Goal: Task Accomplishment & Management: Manage account settings

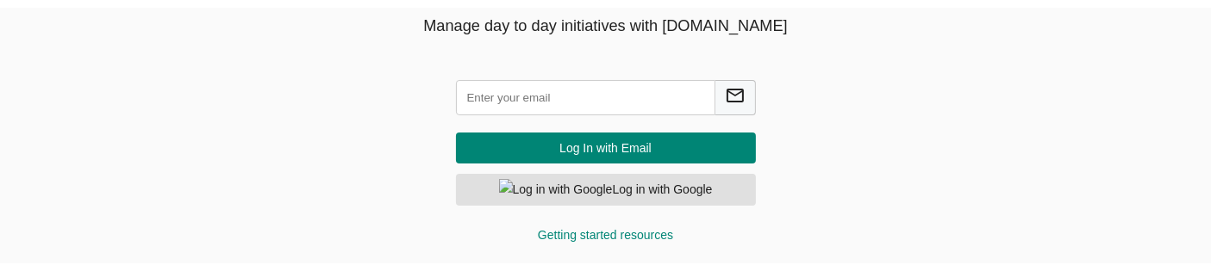
scroll to position [103, 0]
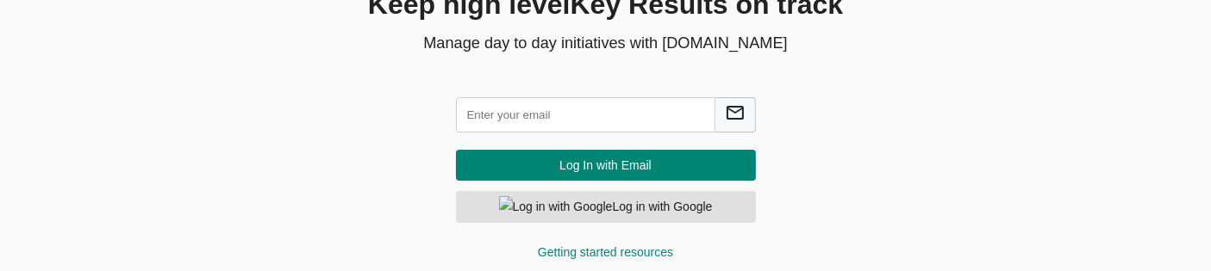
scroll to position [165, 0]
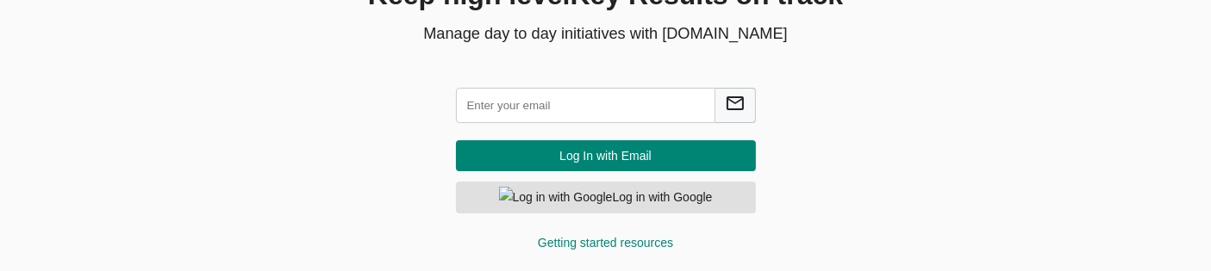
click at [514, 115] on input "text" at bounding box center [585, 105] width 259 height 35
type input "A"
click at [514, 115] on input "text" at bounding box center [585, 105] width 259 height 35
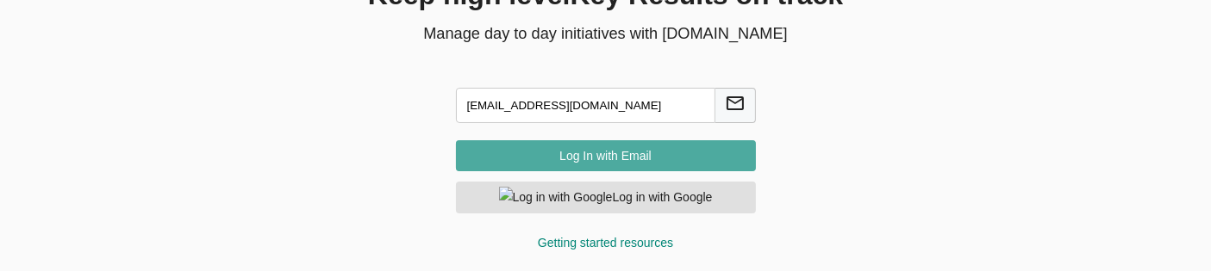
click at [568, 156] on span "Log In with Email" at bounding box center [606, 157] width 272 height 22
click at [624, 164] on span "Log In with Email" at bounding box center [606, 157] width 272 height 22
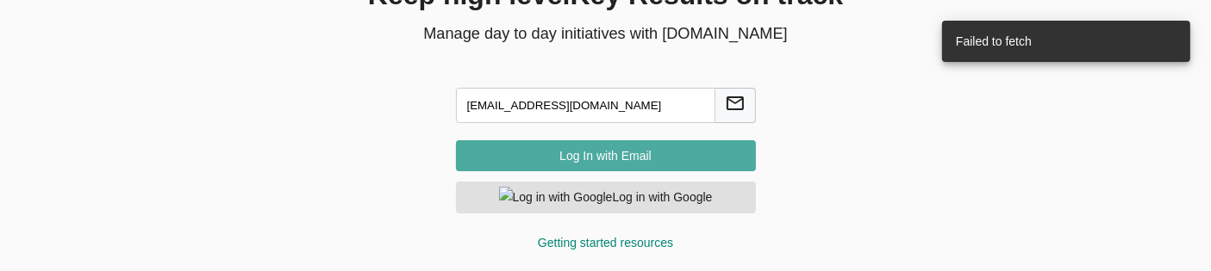
click at [624, 164] on span "Log In with Email" at bounding box center [606, 157] width 272 height 22
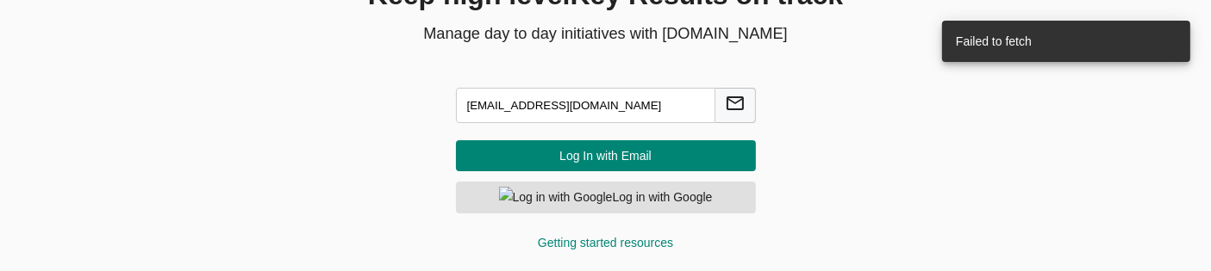
click at [475, 107] on input "alnabeel@agilecyber.com" at bounding box center [585, 105] width 259 height 35
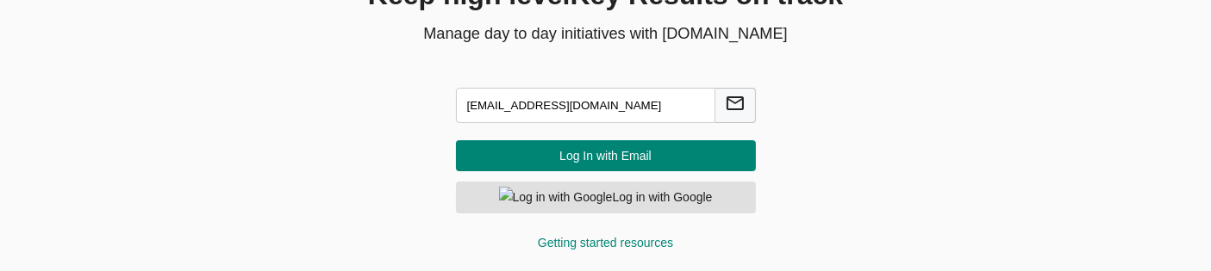
click at [475, 107] on input "alnabeel@agilecyber.com" at bounding box center [585, 105] width 259 height 35
type input "ayyappan@agilecyber.com"
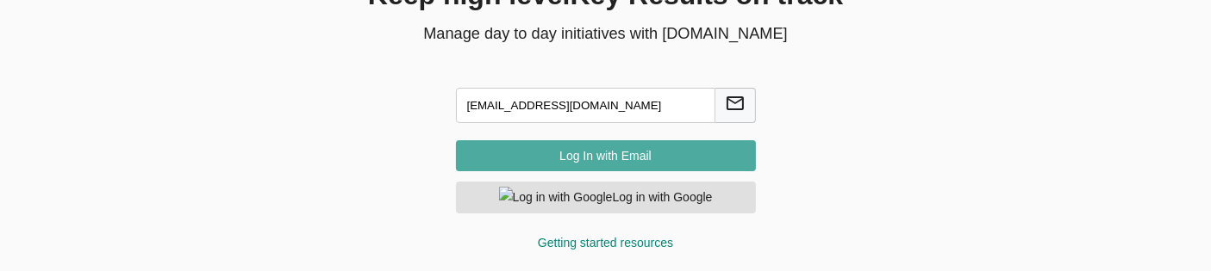
click at [533, 151] on span "Log In with Email" at bounding box center [606, 157] width 272 height 22
click at [615, 146] on span "Log In with Email" at bounding box center [606, 157] width 272 height 22
click at [611, 158] on span "Log In with Email" at bounding box center [606, 157] width 272 height 22
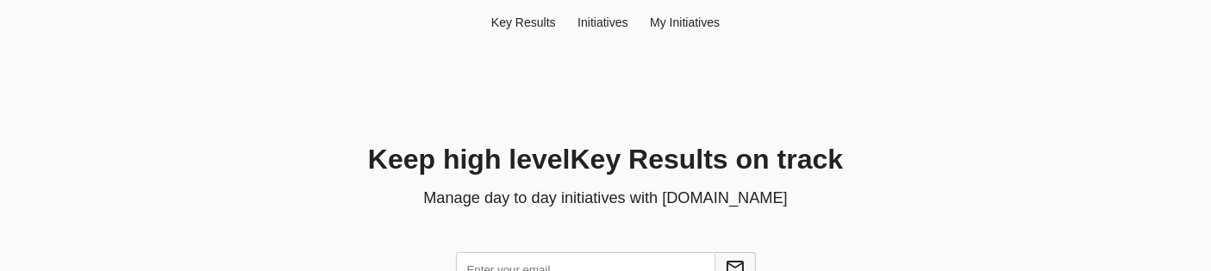
scroll to position [160, 0]
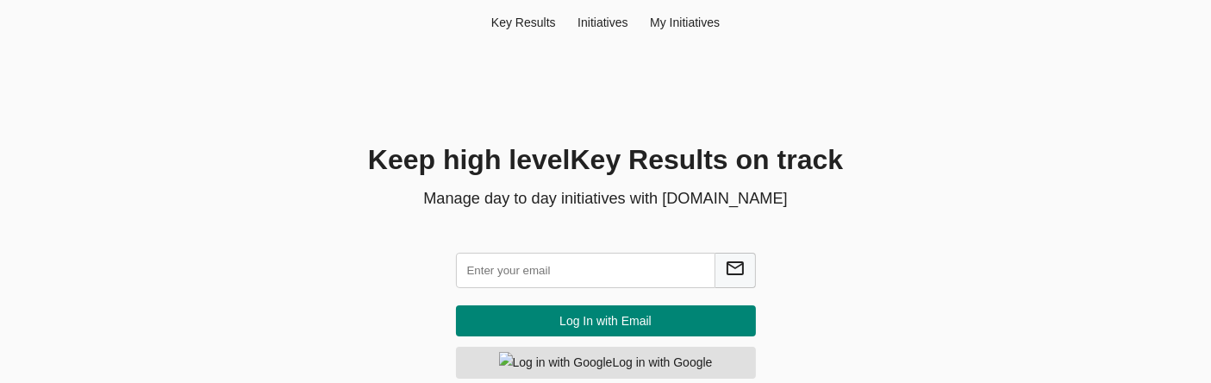
click at [795, 58] on div "Key Result s Initiatives My Initiatives Keep high level Key Result s on track M…" at bounding box center [605, 218] width 1193 height 437
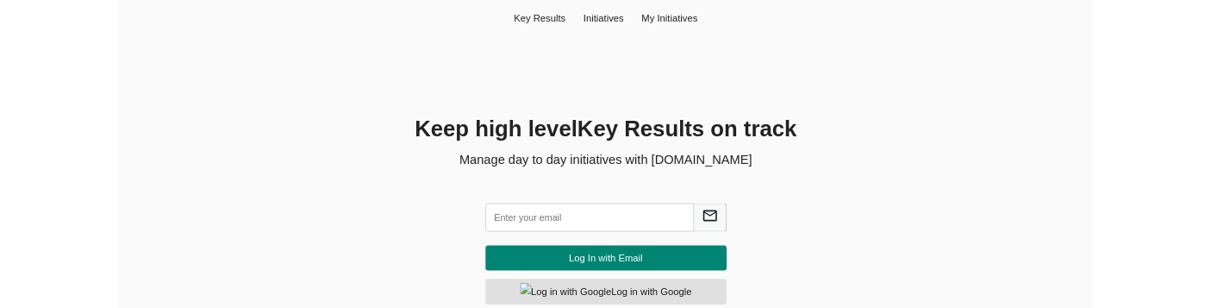
scroll to position [53, 0]
